Goal: Navigation & Orientation: Find specific page/section

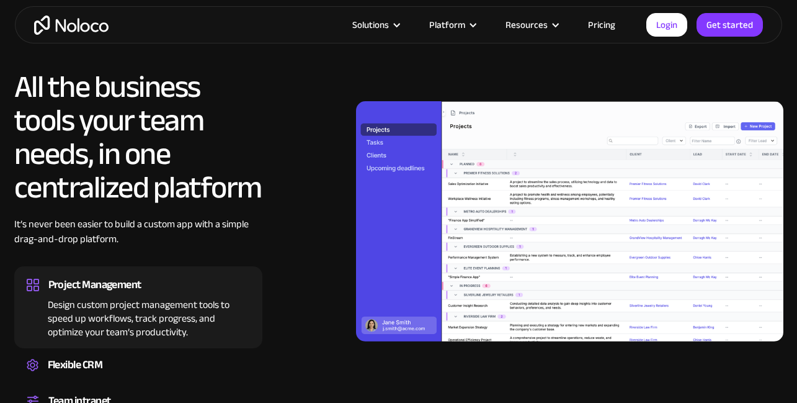
scroll to position [777, 0]
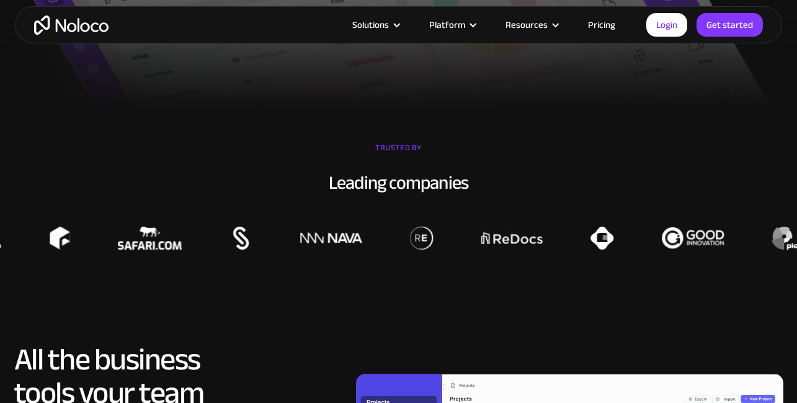
click at [600, 25] on link "Pricing" at bounding box center [602, 25] width 58 height 16
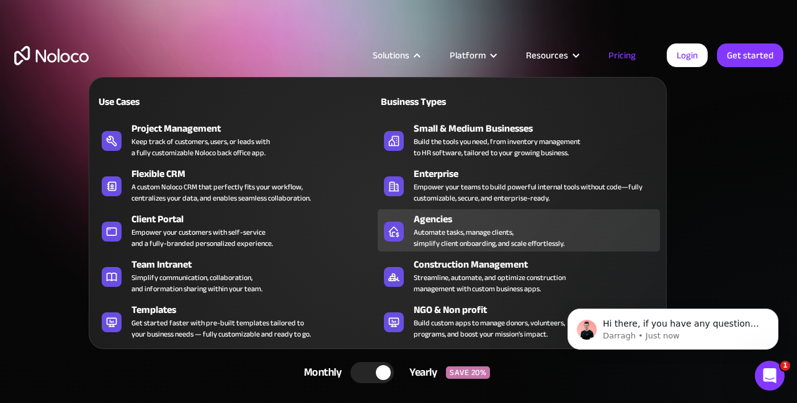
click at [439, 230] on div "Automate tasks, manage clients, simplify client onboarding, and scale effortles…" at bounding box center [489, 237] width 151 height 22
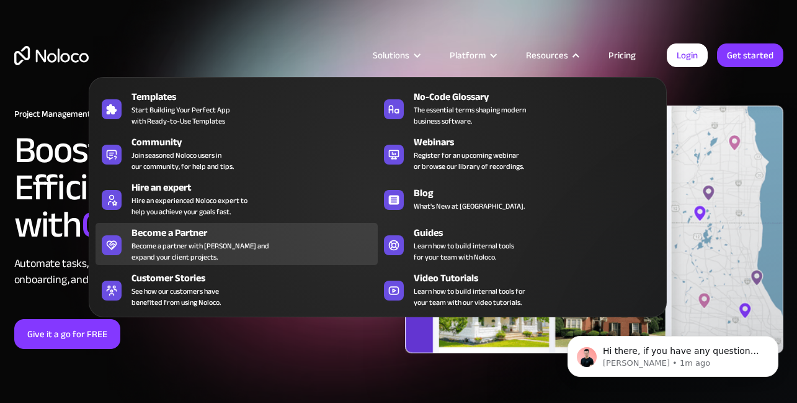
click at [185, 241] on div "Become a partner with Noloco and expand your client projects." at bounding box center [201, 251] width 138 height 22
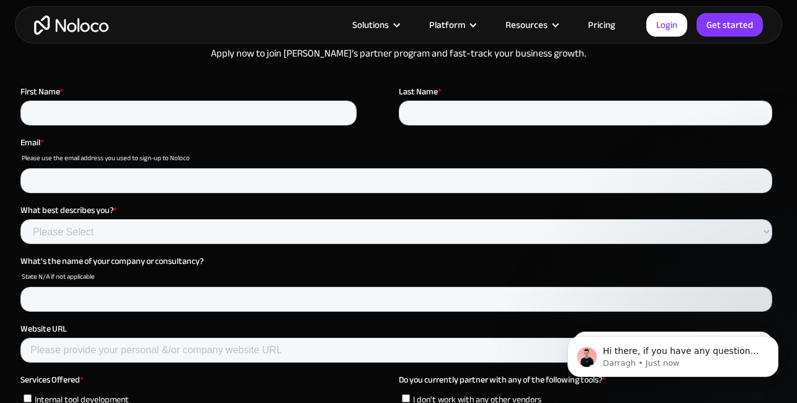
scroll to position [3238, 0]
